Goal: Task Accomplishment & Management: Use online tool/utility

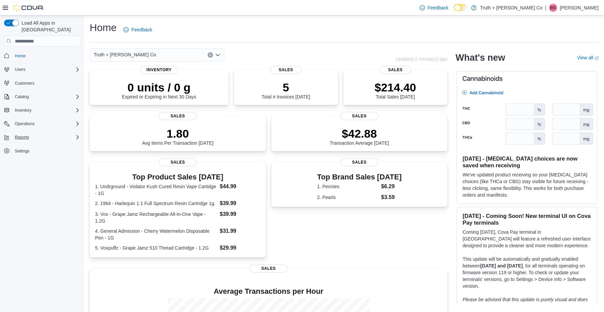
click at [22, 134] on span "Reports" at bounding box center [22, 136] width 14 height 5
click at [23, 163] on span "Reports" at bounding box center [19, 165] width 14 height 5
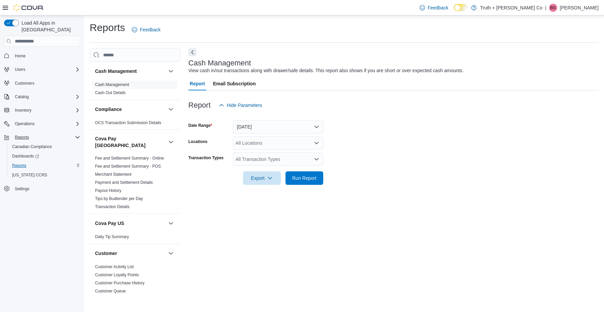
click at [23, 163] on span "Reports" at bounding box center [19, 165] width 14 height 5
click at [23, 134] on span "Reports" at bounding box center [22, 136] width 14 height 5
click at [192, 52] on button "Next" at bounding box center [192, 52] width 8 height 8
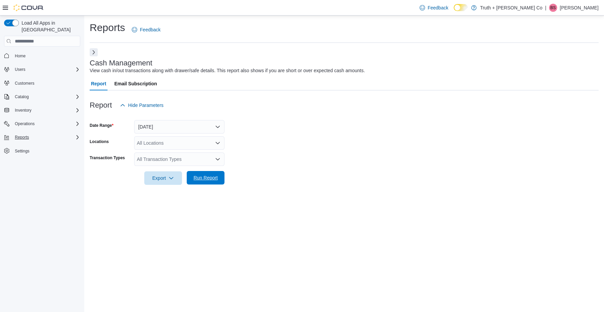
click at [204, 177] on span "Run Report" at bounding box center [205, 177] width 24 height 7
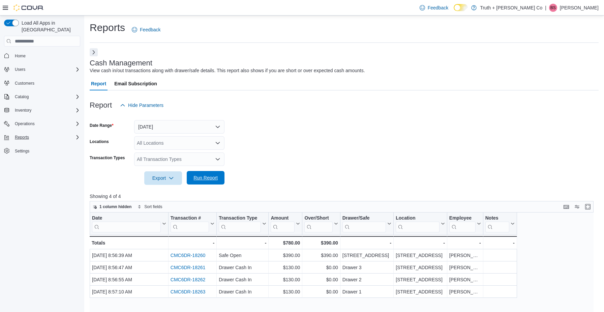
scroll to position [21, 0]
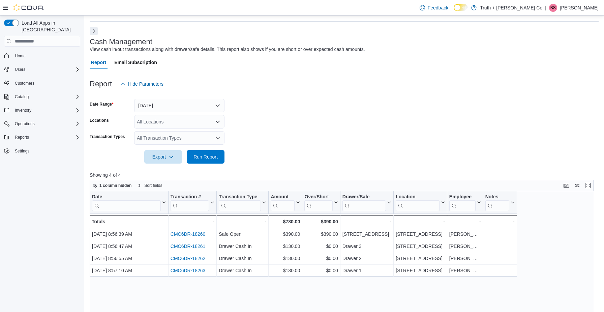
click at [218, 107] on button "[DATE]" at bounding box center [179, 105] width 90 height 13
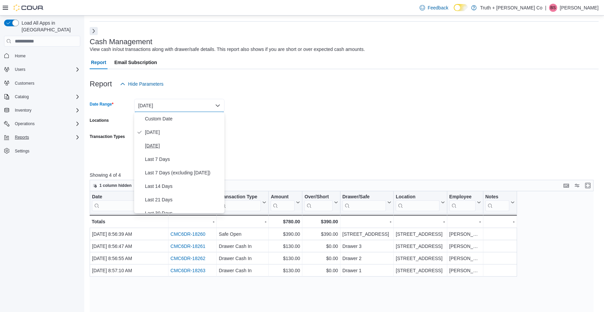
click at [161, 146] on span "[DATE]" at bounding box center [183, 146] width 77 height 8
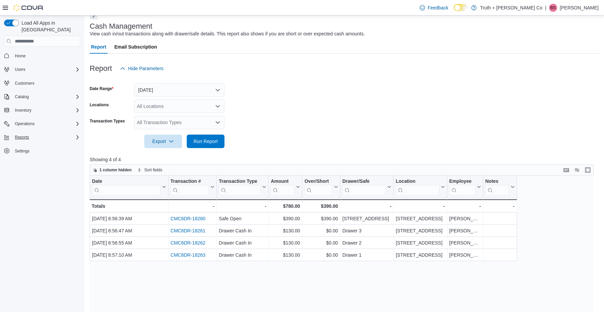
scroll to position [36, 0]
click at [211, 144] on span "Run Report" at bounding box center [205, 141] width 24 height 7
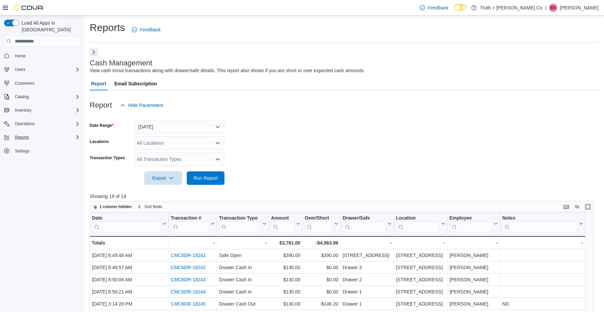
click at [215, 131] on button "[DATE]" at bounding box center [179, 126] width 90 height 13
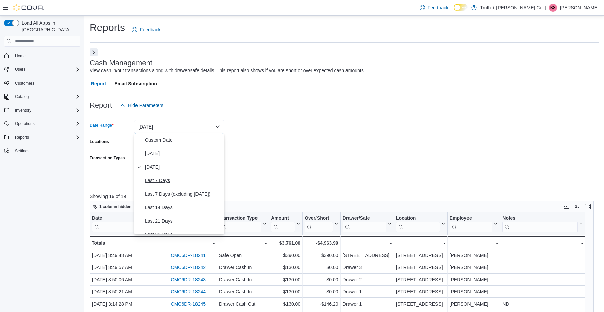
scroll to position [1, 0]
click at [180, 138] on span "Custom Date" at bounding box center [183, 139] width 77 height 8
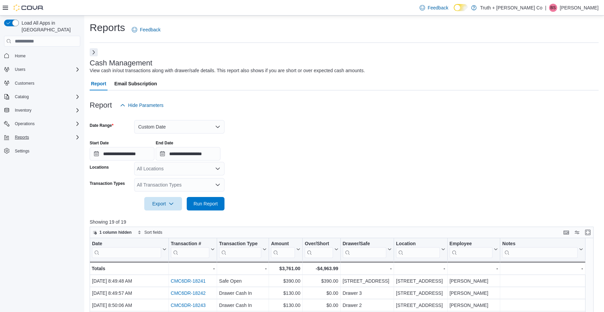
click at [218, 127] on button "Custom Date" at bounding box center [179, 126] width 90 height 13
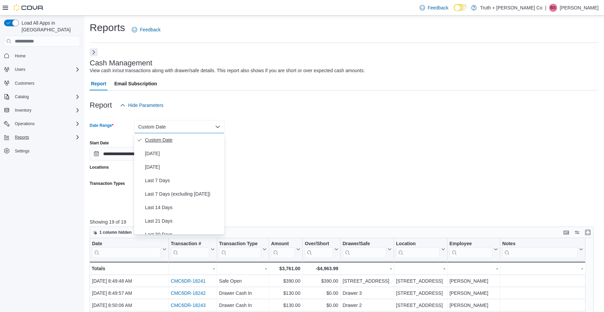
click at [162, 140] on span "Custom Date" at bounding box center [183, 140] width 77 height 8
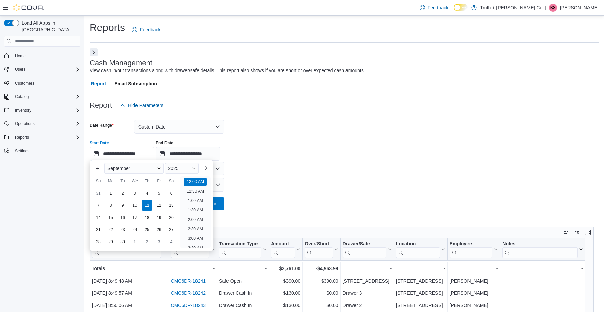
click at [97, 154] on input "**********" at bounding box center [122, 153] width 65 height 13
click at [169, 194] on div "6" at bounding box center [171, 193] width 12 height 12
type input "**********"
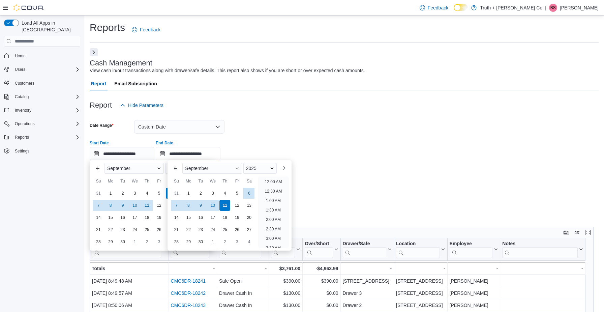
click at [199, 152] on input "**********" at bounding box center [188, 153] width 65 height 13
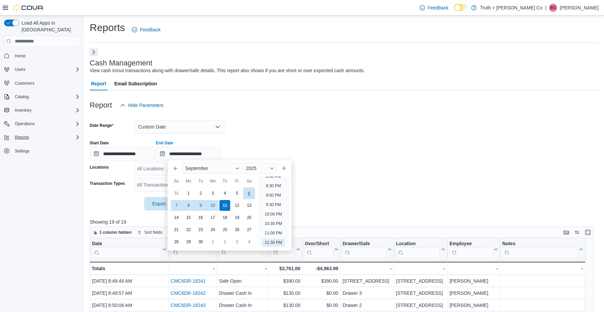
click at [248, 193] on div "6" at bounding box center [249, 193] width 12 height 12
type input "**********"
click at [347, 166] on form "**********" at bounding box center [344, 161] width 509 height 98
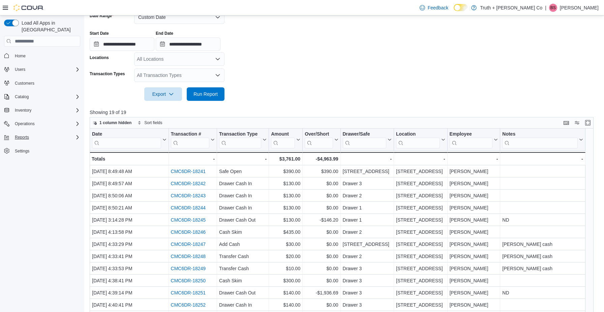
scroll to position [106, 0]
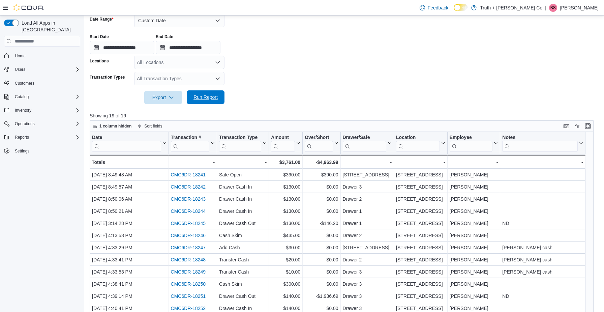
click at [209, 97] on span "Run Report" at bounding box center [205, 97] width 24 height 7
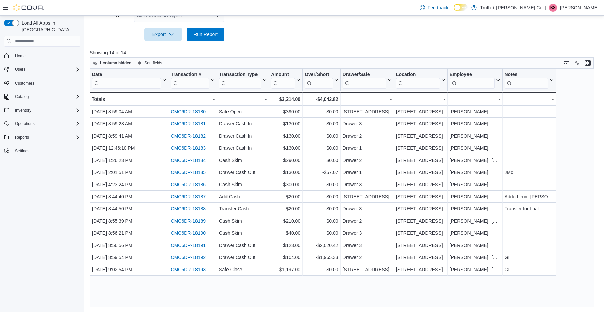
scroll to position [160, 0]
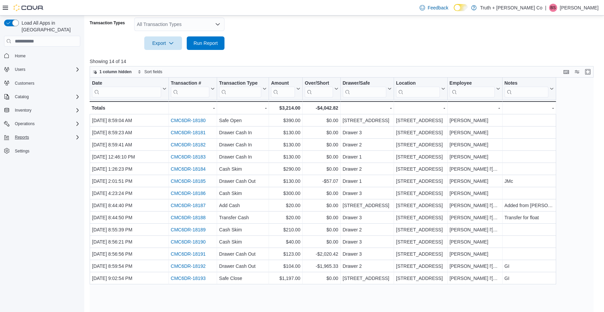
click at [25, 134] on span "Reports" at bounding box center [22, 136] width 14 height 5
click at [22, 163] on span "Reports" at bounding box center [19, 165] width 14 height 5
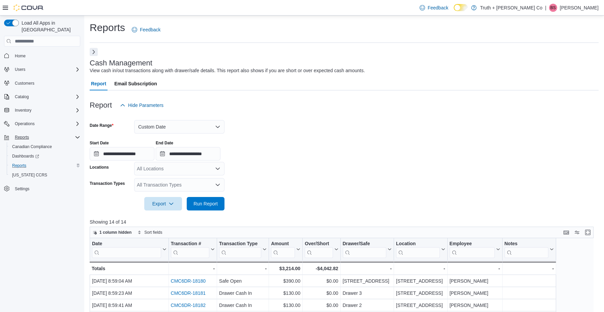
click at [92, 53] on button "Next" at bounding box center [94, 52] width 8 height 8
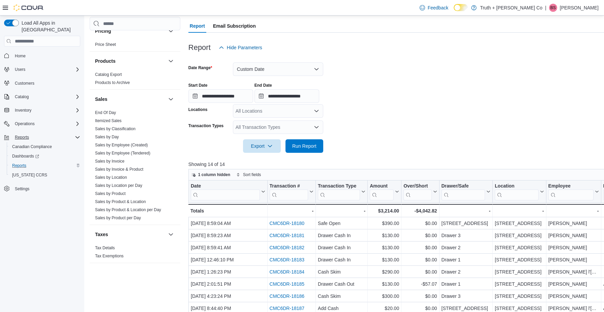
scroll to position [60, 0]
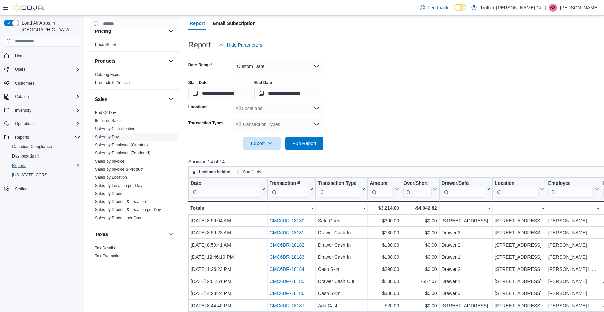
click at [112, 134] on link "Sales by Day" at bounding box center [107, 136] width 24 height 5
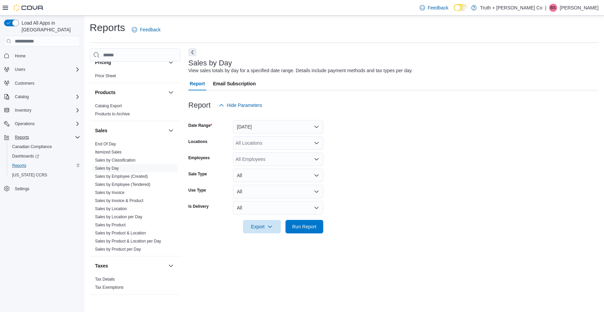
click at [314, 127] on button "[DATE]" at bounding box center [278, 126] width 90 height 13
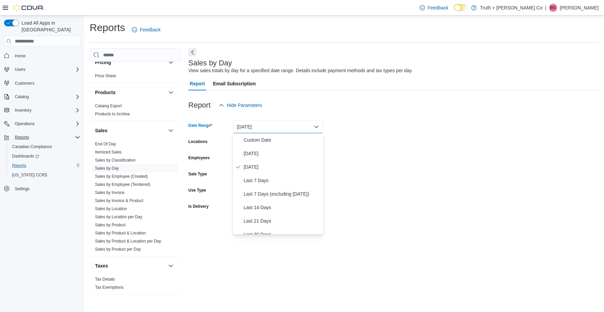
click at [537, 136] on form "Date Range [DATE] Locations All Locations Employees All Employees Sale Type All…" at bounding box center [393, 172] width 410 height 121
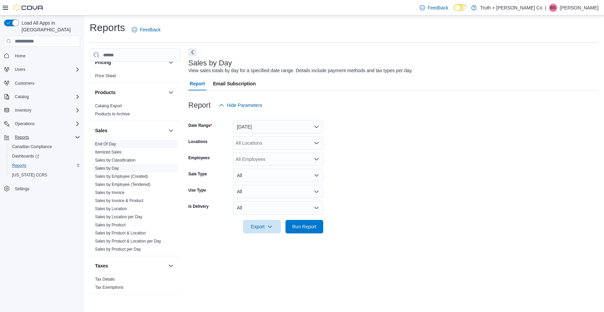
click at [110, 142] on link "End Of Day" at bounding box center [105, 144] width 21 height 5
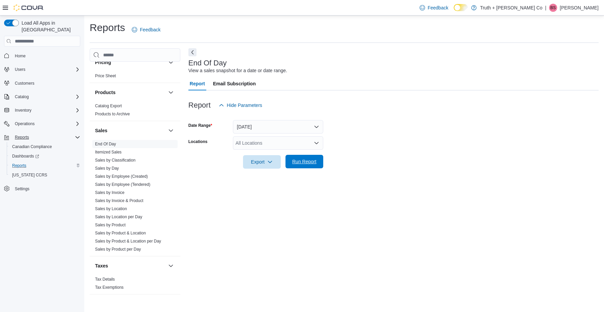
click at [306, 159] on span "Run Report" at bounding box center [304, 161] width 24 height 7
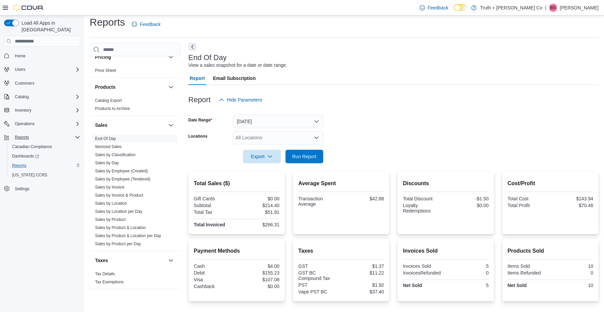
scroll to position [6, 0]
click at [309, 152] on span "Run Report" at bounding box center [304, 155] width 30 height 13
click at [306, 155] on span "Run Report" at bounding box center [304, 155] width 24 height 7
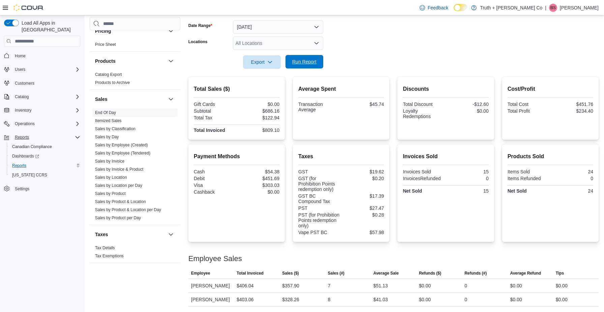
scroll to position [99, 0]
